Goal: Task Accomplishment & Management: Use online tool/utility

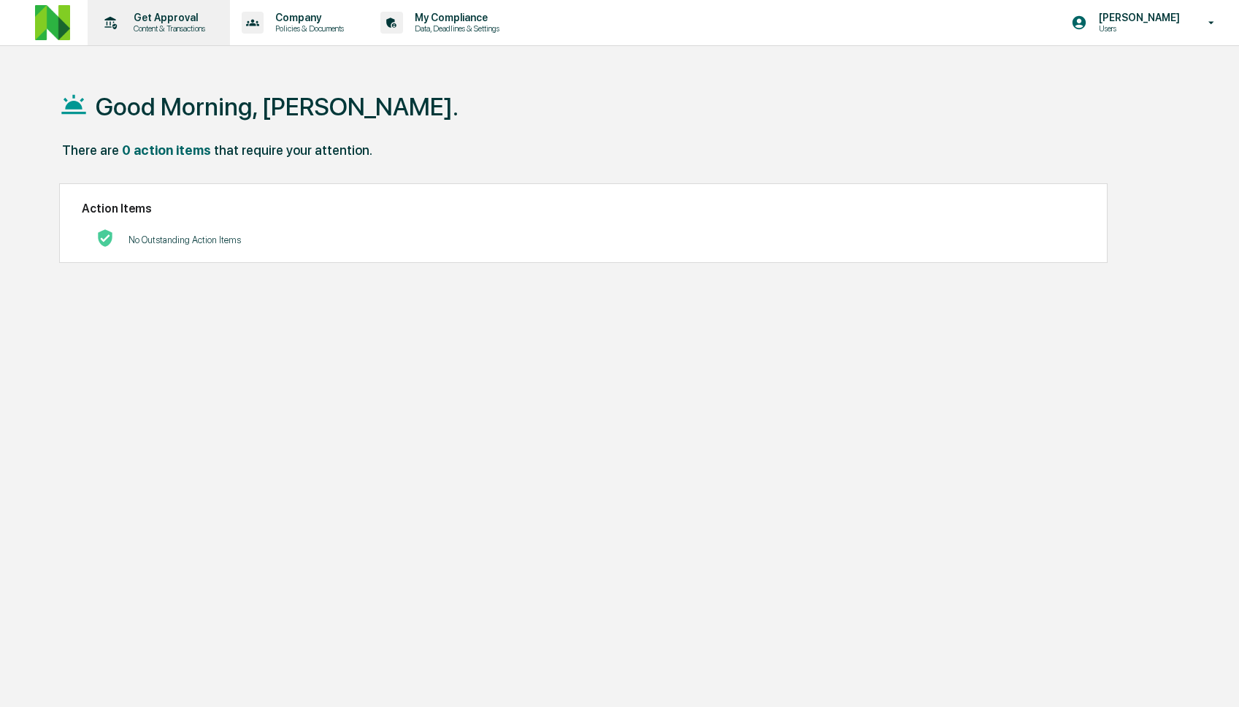
click at [180, 29] on p "Content & Transactions" at bounding box center [167, 28] width 91 height 10
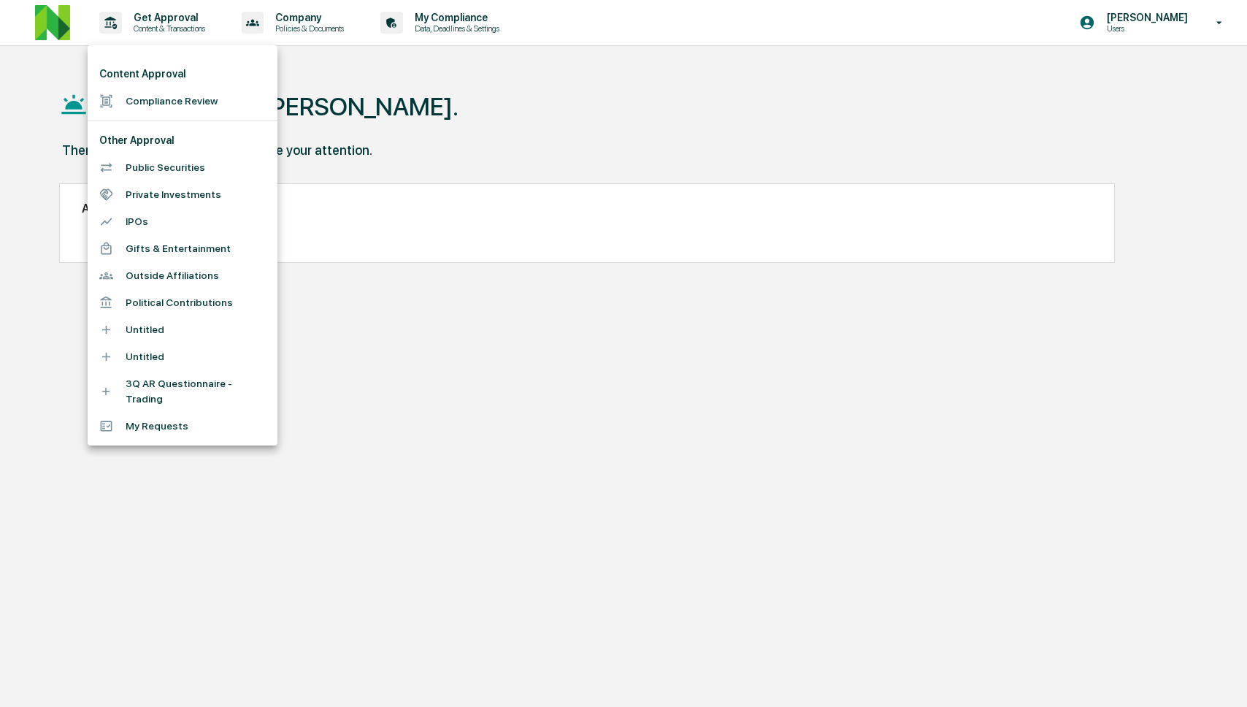
click at [177, 112] on li "Compliance Review" at bounding box center [183, 101] width 190 height 27
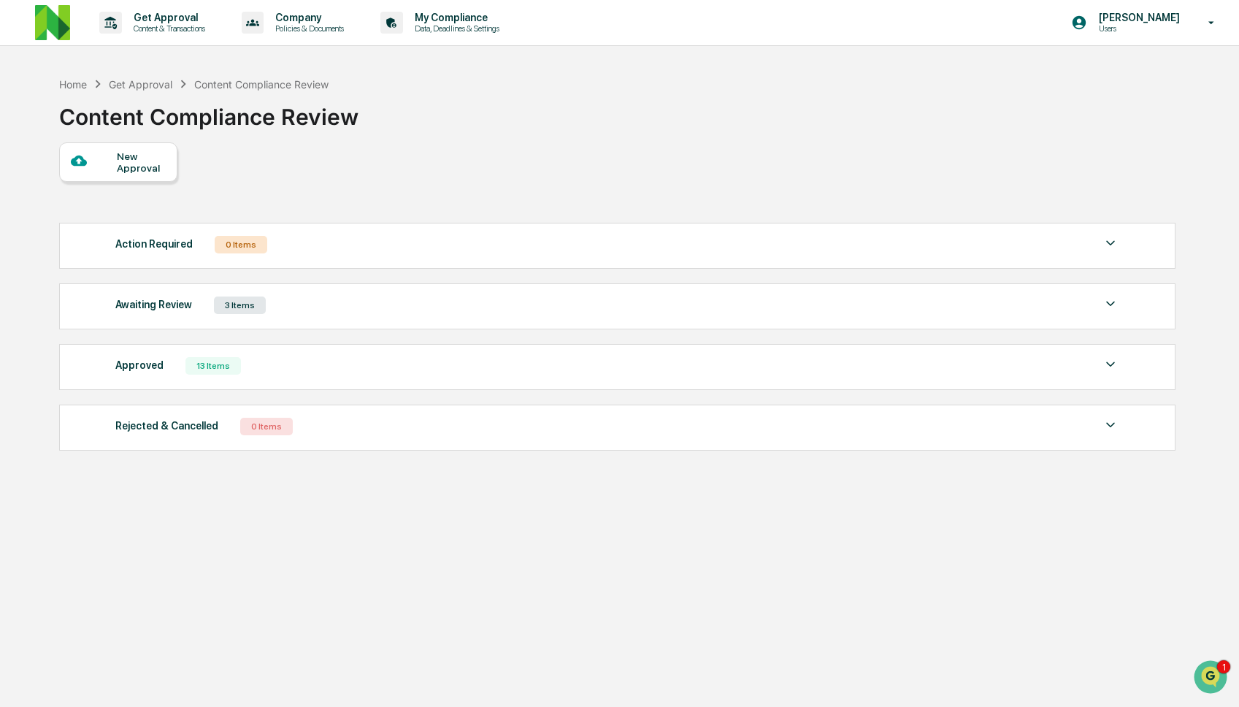
click at [281, 365] on div "Approved 13 Items" at bounding box center [617, 366] width 1004 height 20
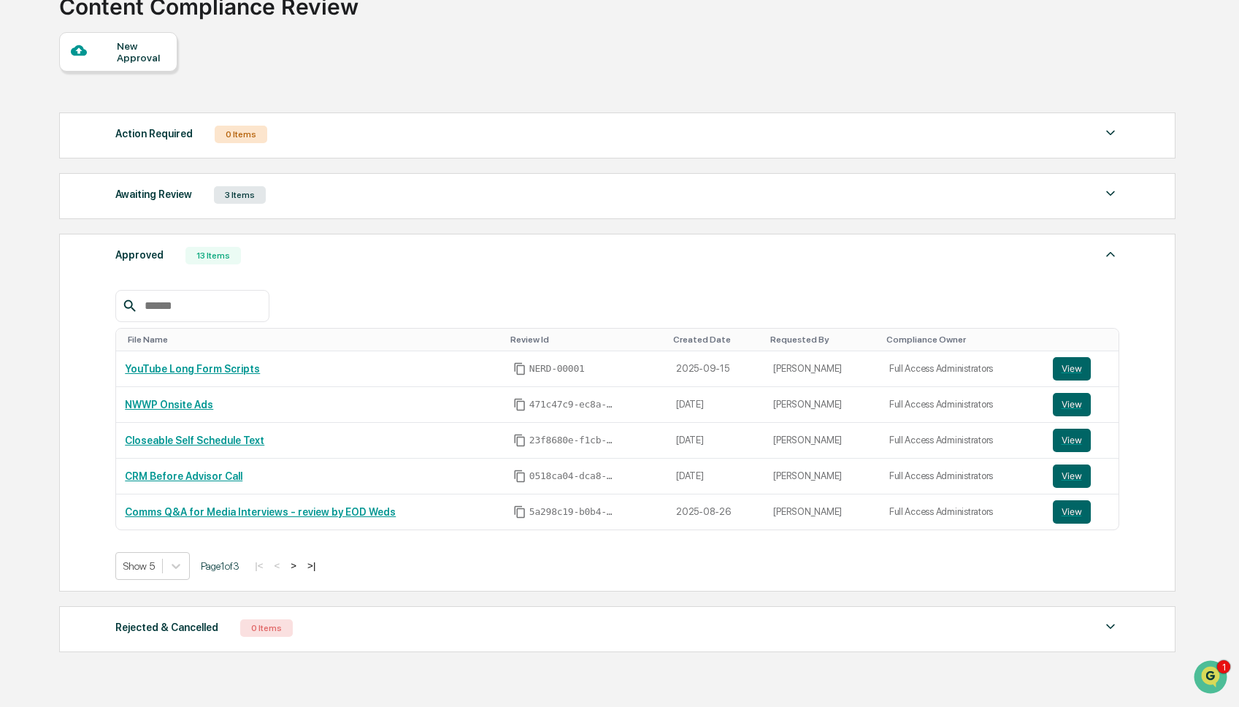
scroll to position [180, 0]
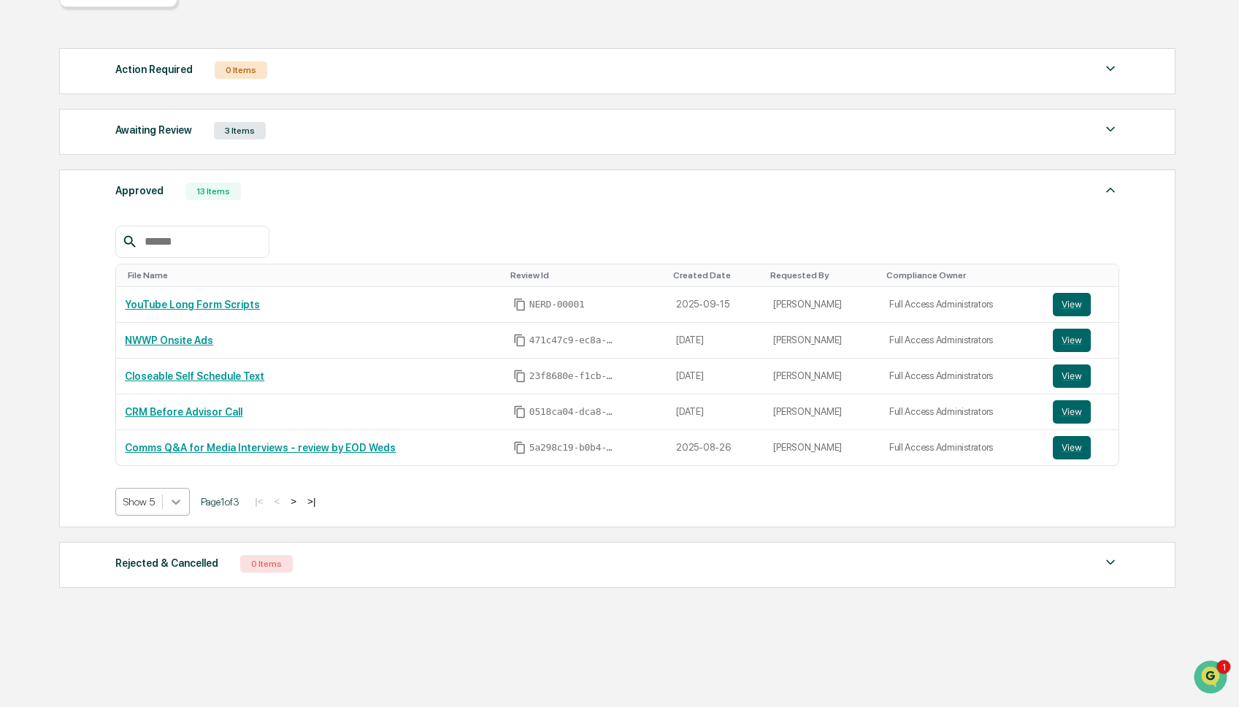
click at [168, 505] on div at bounding box center [176, 501] width 26 height 26
click at [167, 599] on div "Show 50" at bounding box center [153, 610] width 77 height 23
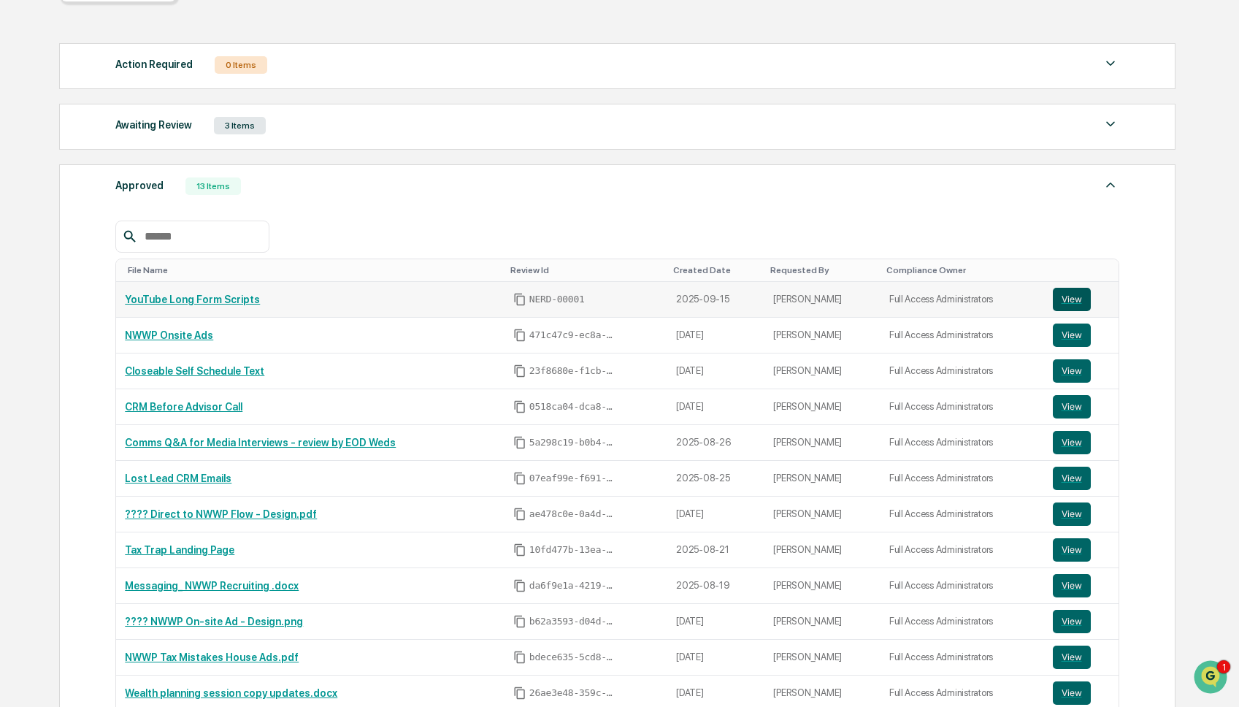
click at [1072, 310] on button "View" at bounding box center [1072, 299] width 38 height 23
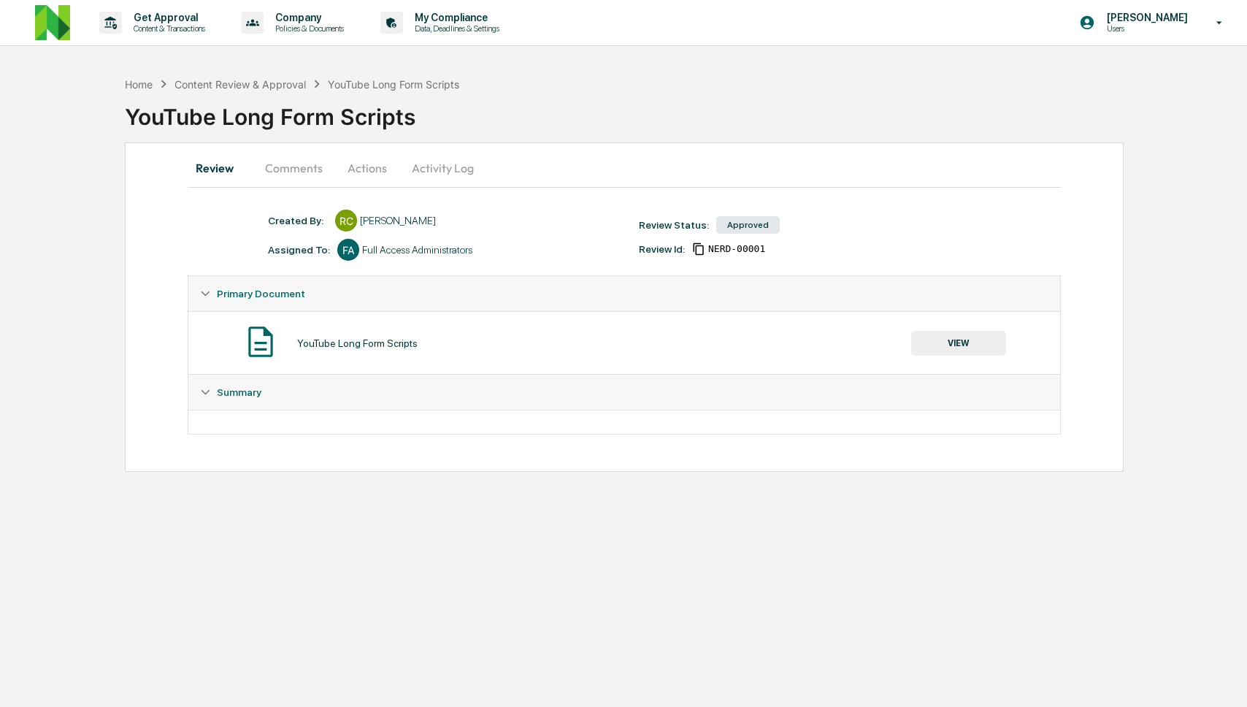
click at [299, 172] on button "Comments" at bounding box center [293, 167] width 81 height 35
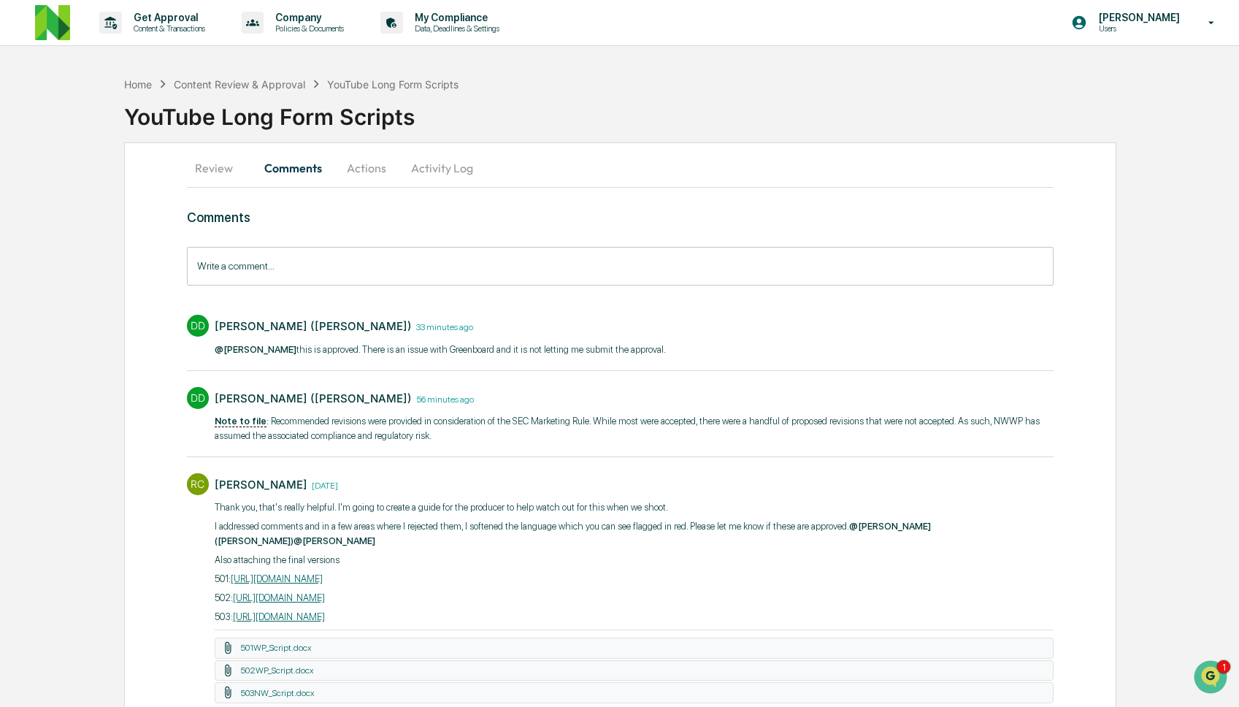
click at [199, 172] on button "Review" at bounding box center [220, 167] width 66 height 35
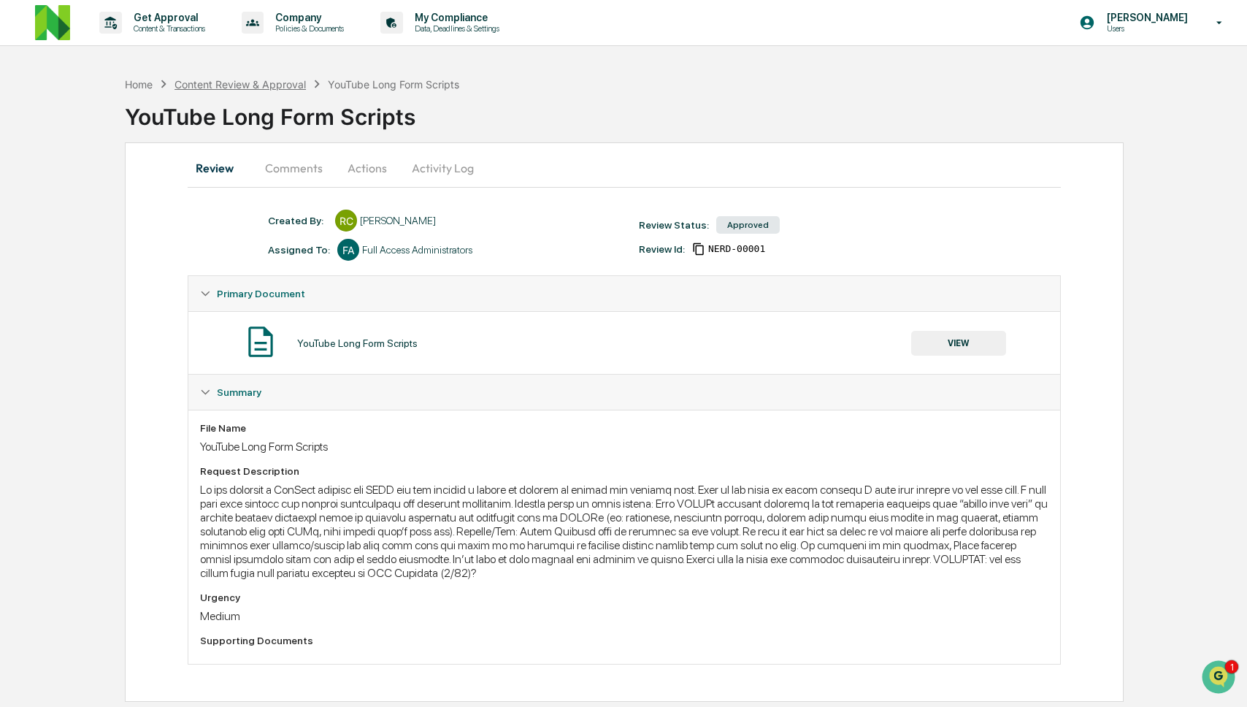
click at [196, 83] on div "Content Review & Approval" at bounding box center [239, 84] width 131 height 12
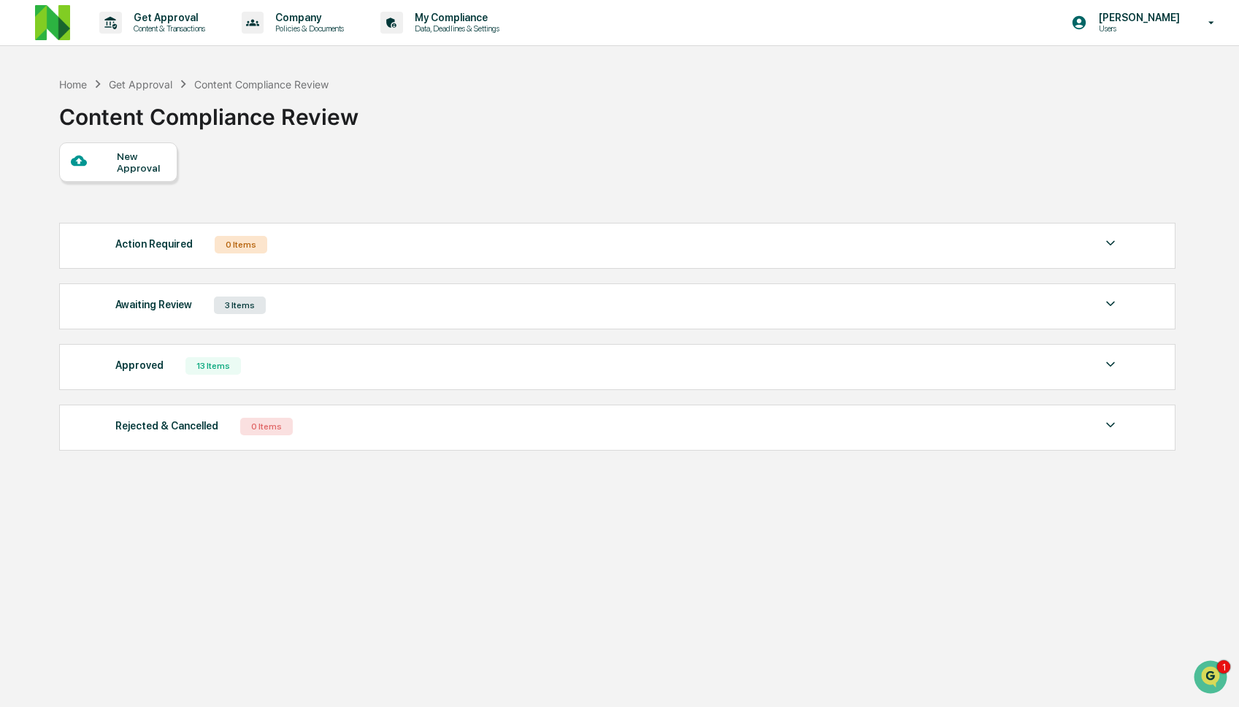
click at [309, 298] on div "Awaiting Review 3 Items" at bounding box center [617, 305] width 1004 height 20
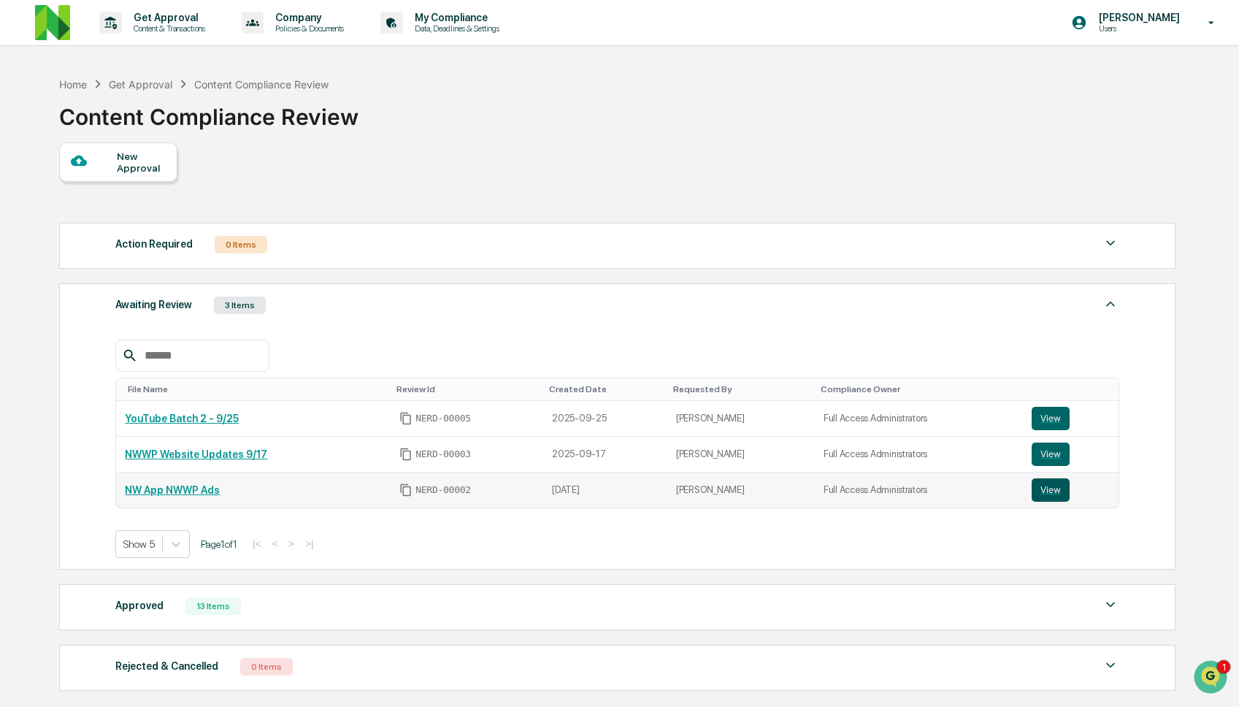
click at [1050, 497] on button "View" at bounding box center [1051, 489] width 38 height 23
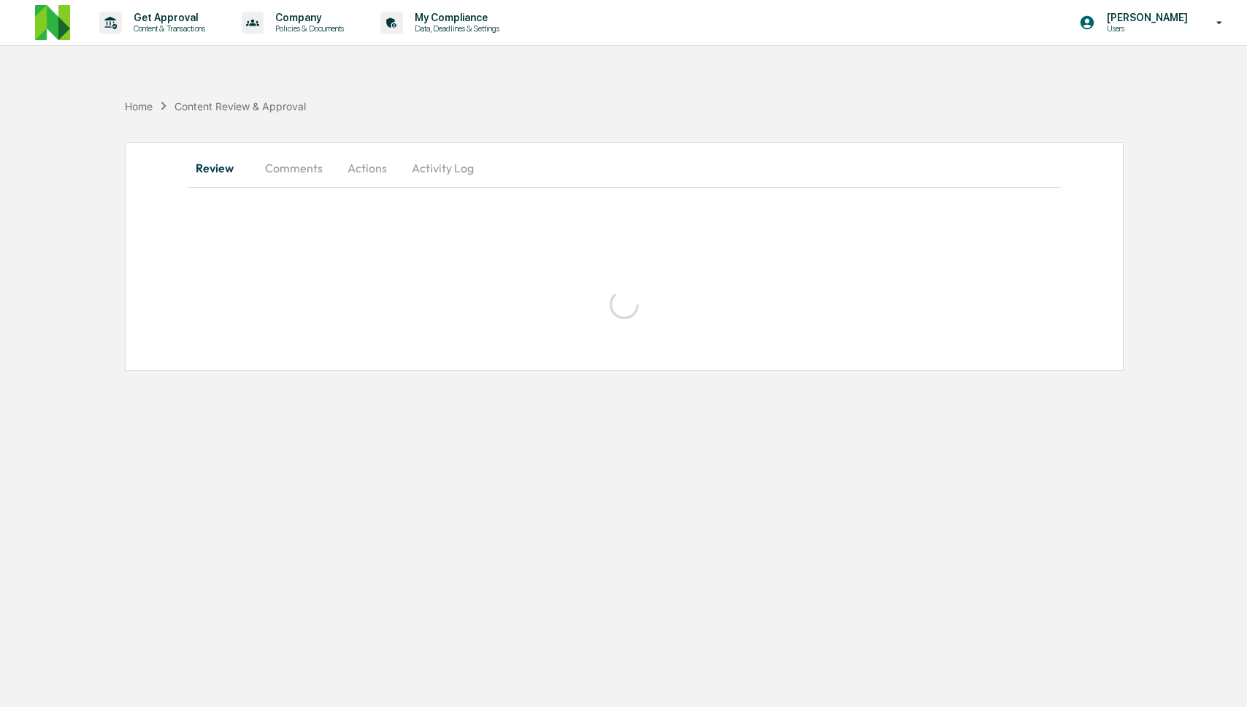
click at [276, 165] on button "Comments" at bounding box center [293, 167] width 81 height 35
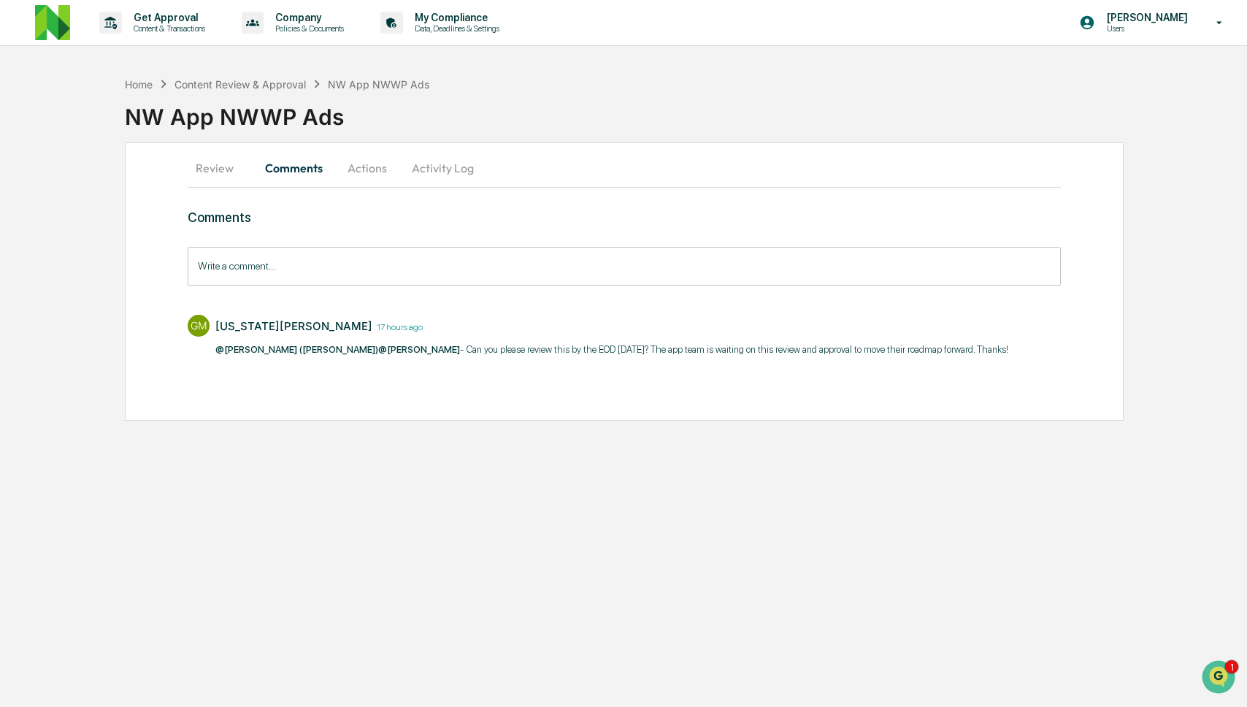
click at [216, 168] on button "Review" at bounding box center [221, 167] width 66 height 35
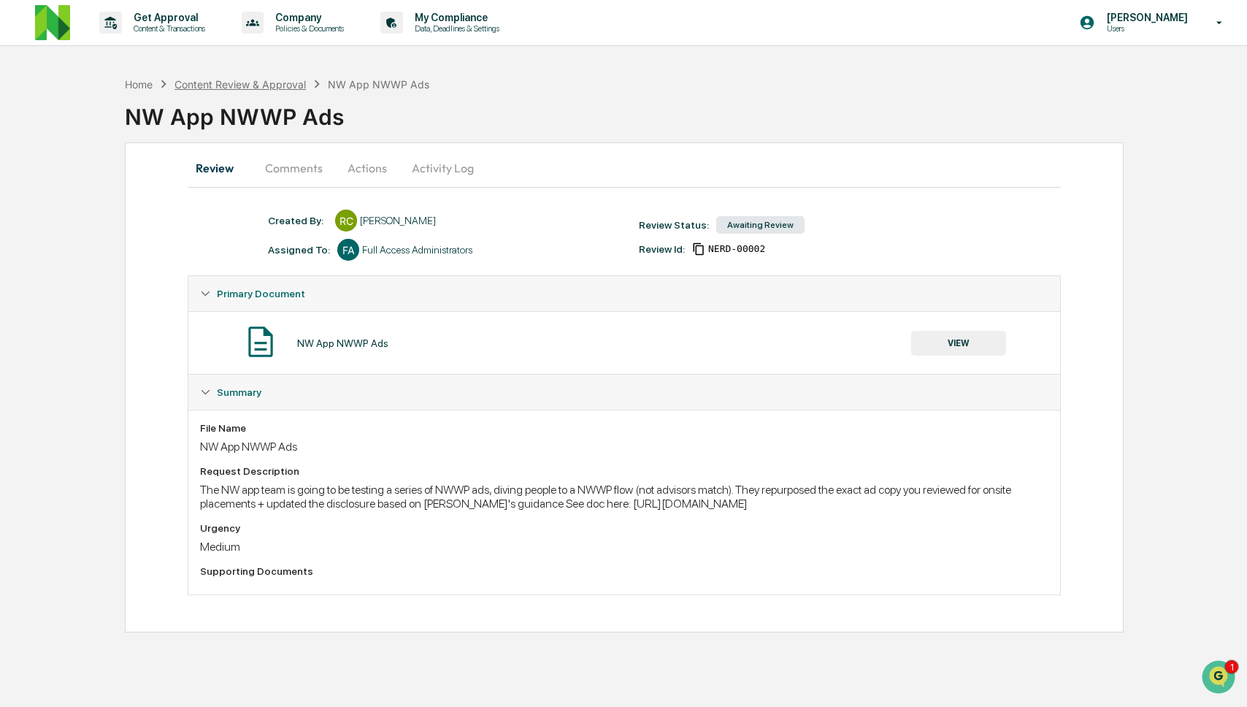
click at [225, 82] on div "Content Review & Approval" at bounding box center [239, 84] width 131 height 12
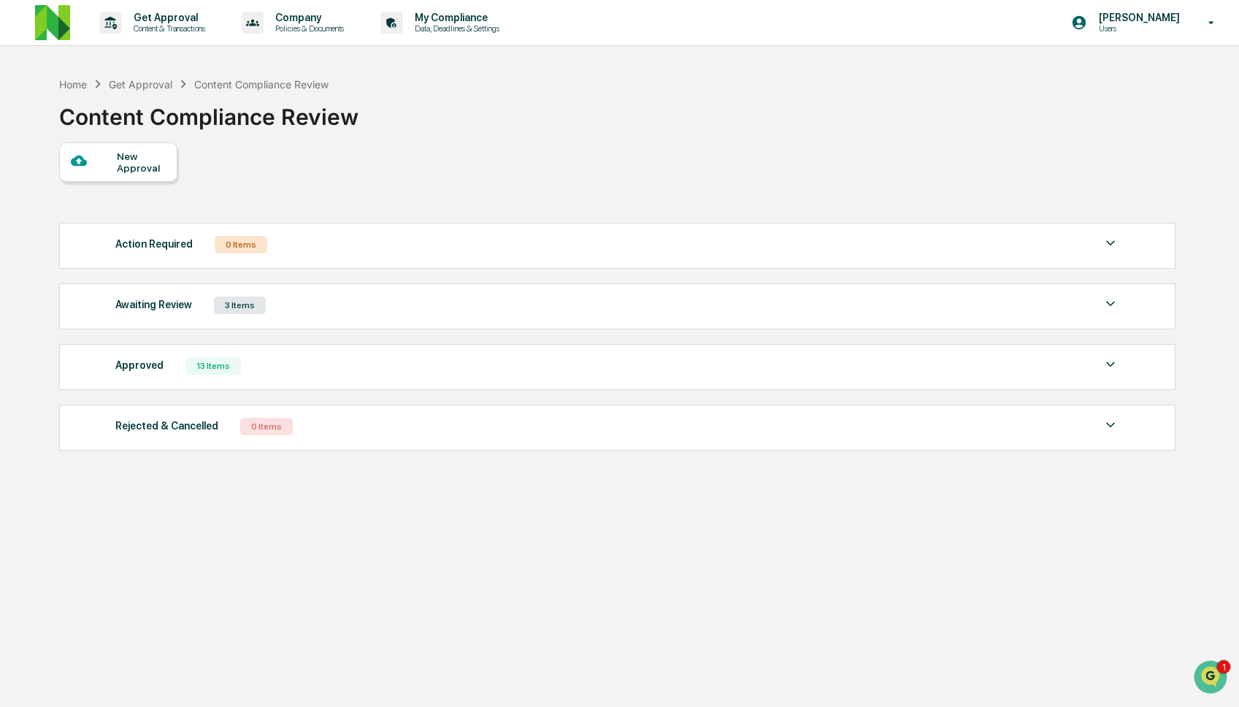
click at [306, 315] on div "Awaiting Review 3 Items" at bounding box center [617, 305] width 1004 height 20
